Goal: Book appointment/travel/reservation

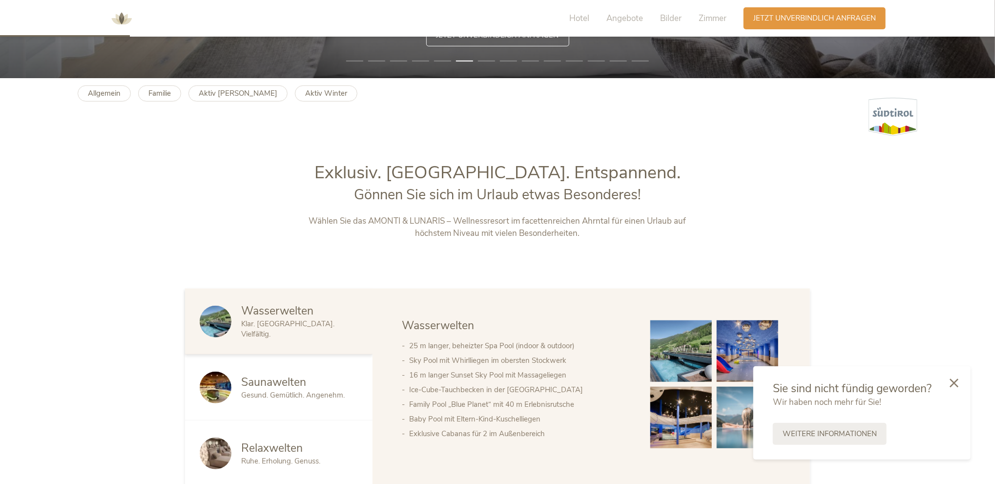
scroll to position [391, 0]
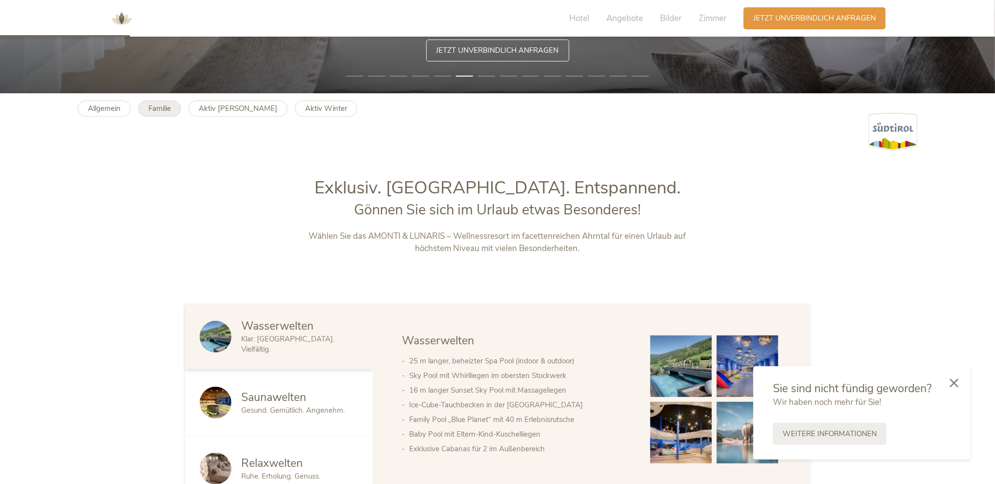
click at [167, 106] on b "Familie" at bounding box center [159, 109] width 22 height 10
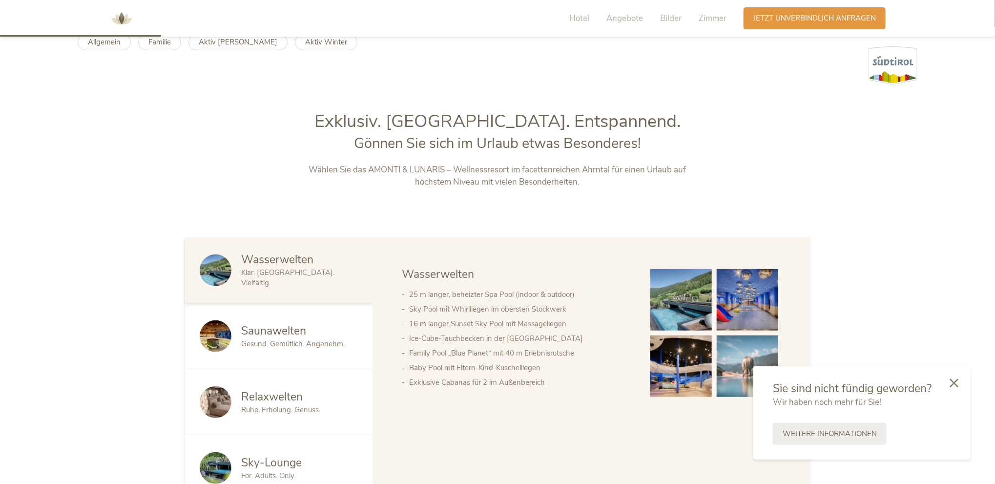
scroll to position [488, 0]
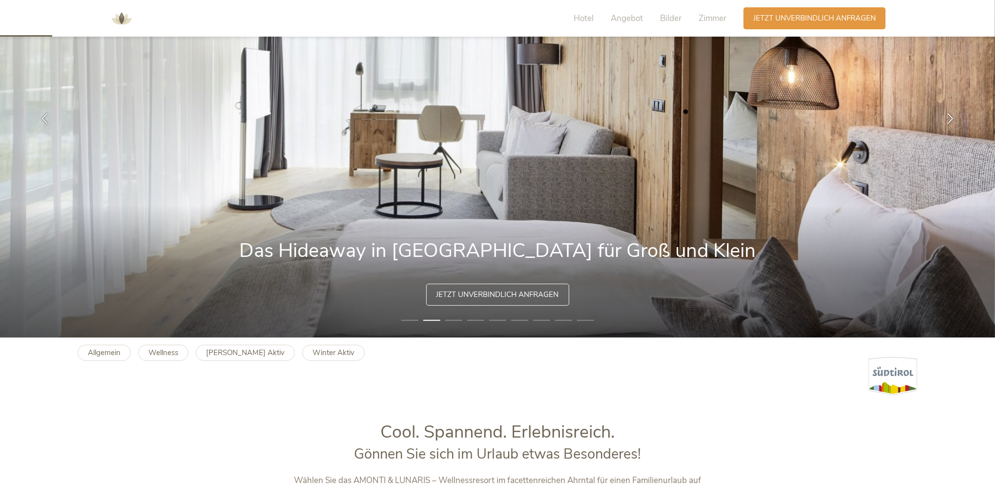
scroll to position [195, 0]
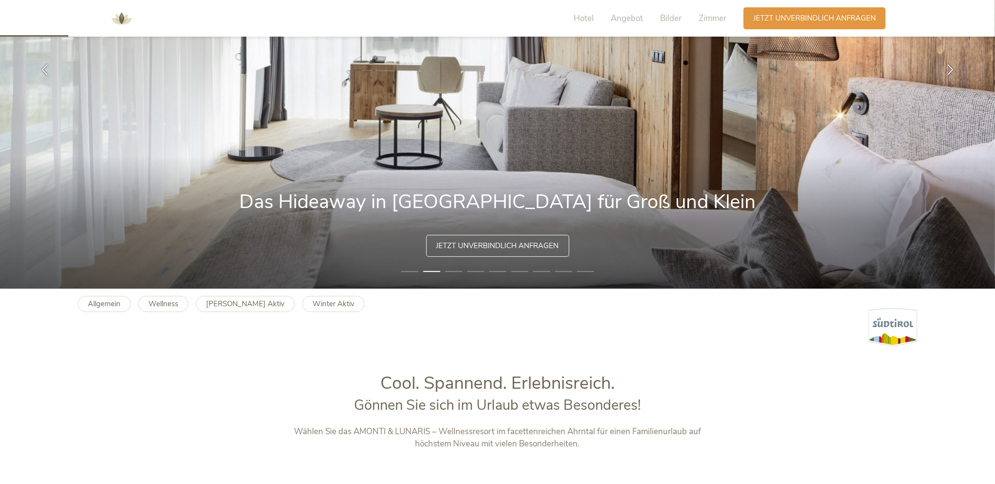
click at [457, 271] on li "3" at bounding box center [453, 272] width 17 height 10
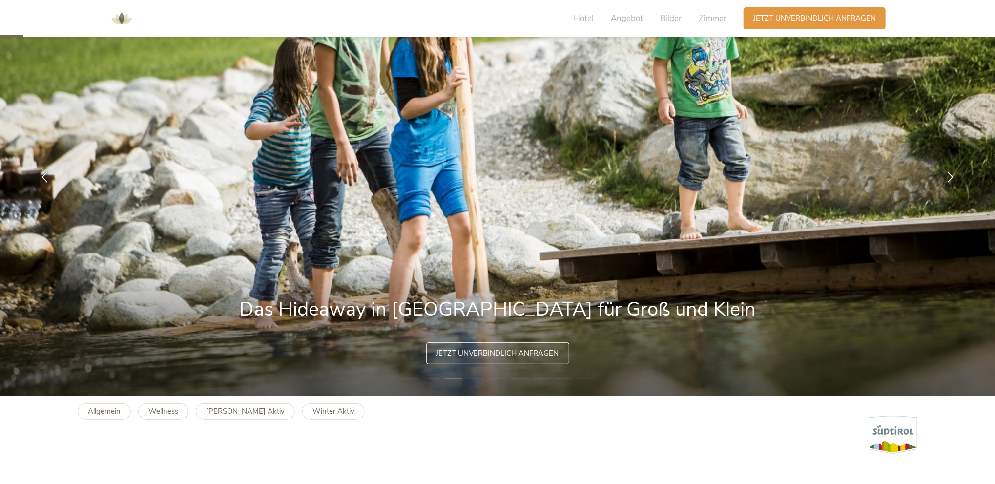
scroll to position [98, 0]
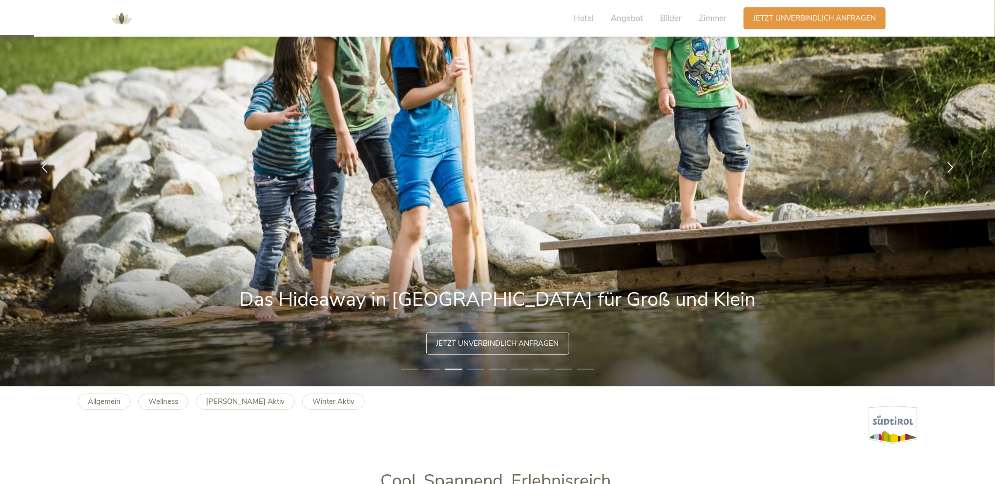
click at [474, 370] on li "4" at bounding box center [475, 369] width 17 height 10
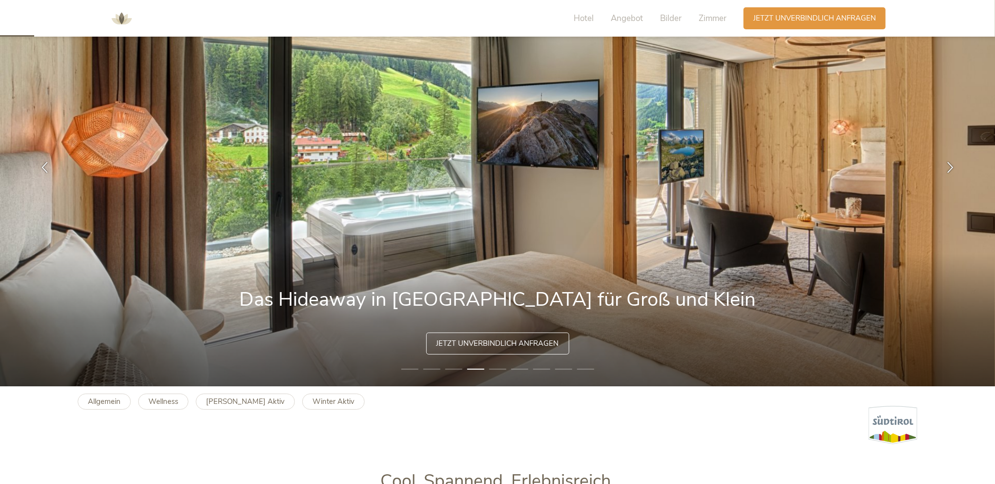
click at [496, 368] on li "5" at bounding box center [497, 369] width 17 height 10
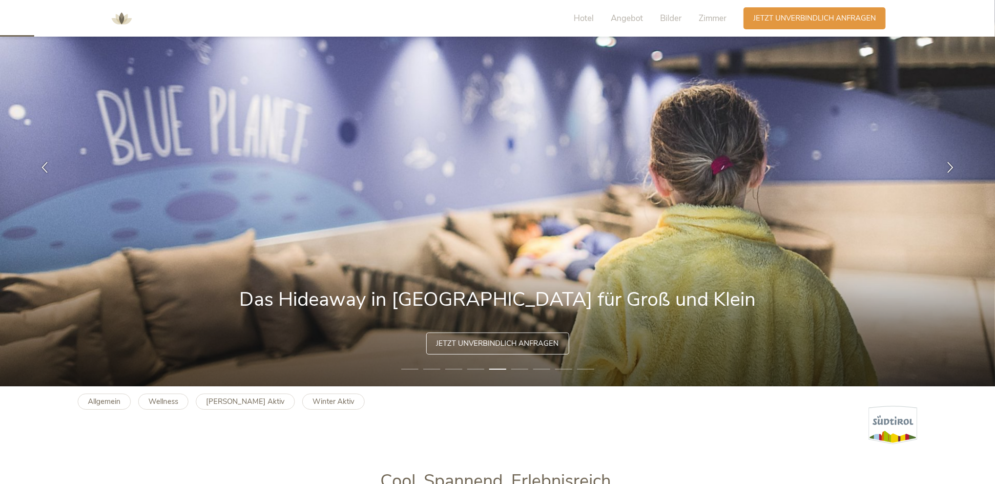
click at [524, 367] on li "6" at bounding box center [519, 369] width 17 height 10
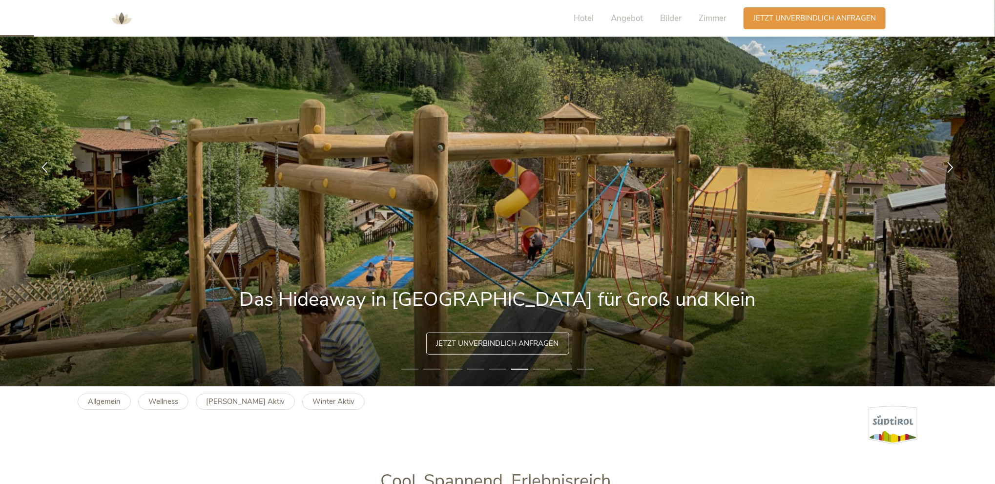
click at [549, 370] on li "7" at bounding box center [541, 369] width 17 height 10
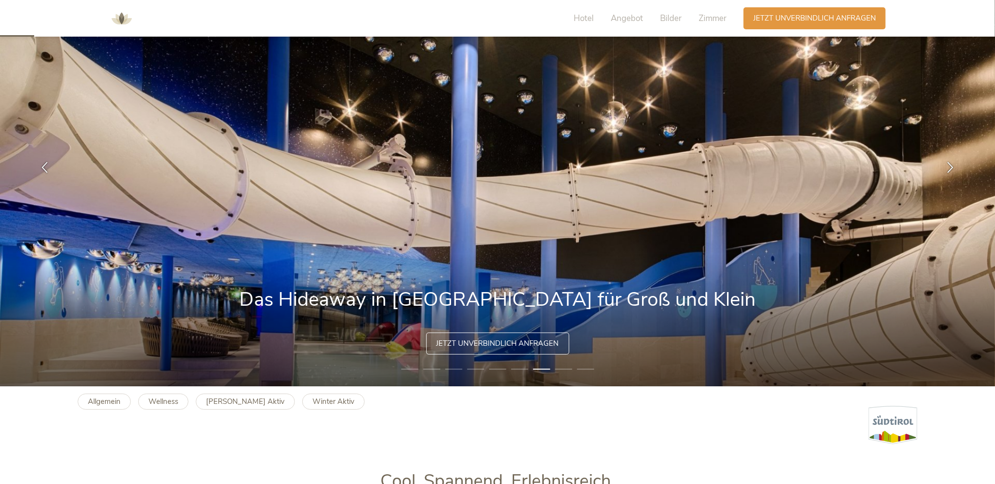
click at [566, 371] on li "8" at bounding box center [563, 369] width 17 height 10
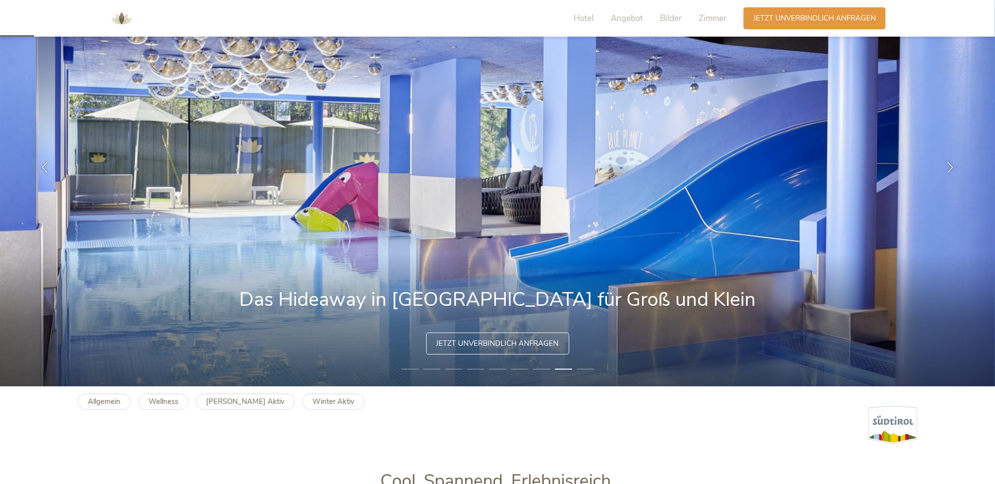
click at [607, 371] on img at bounding box center [498, 168] width 996 height 438
